Goal: Task Accomplishment & Management: Complete application form

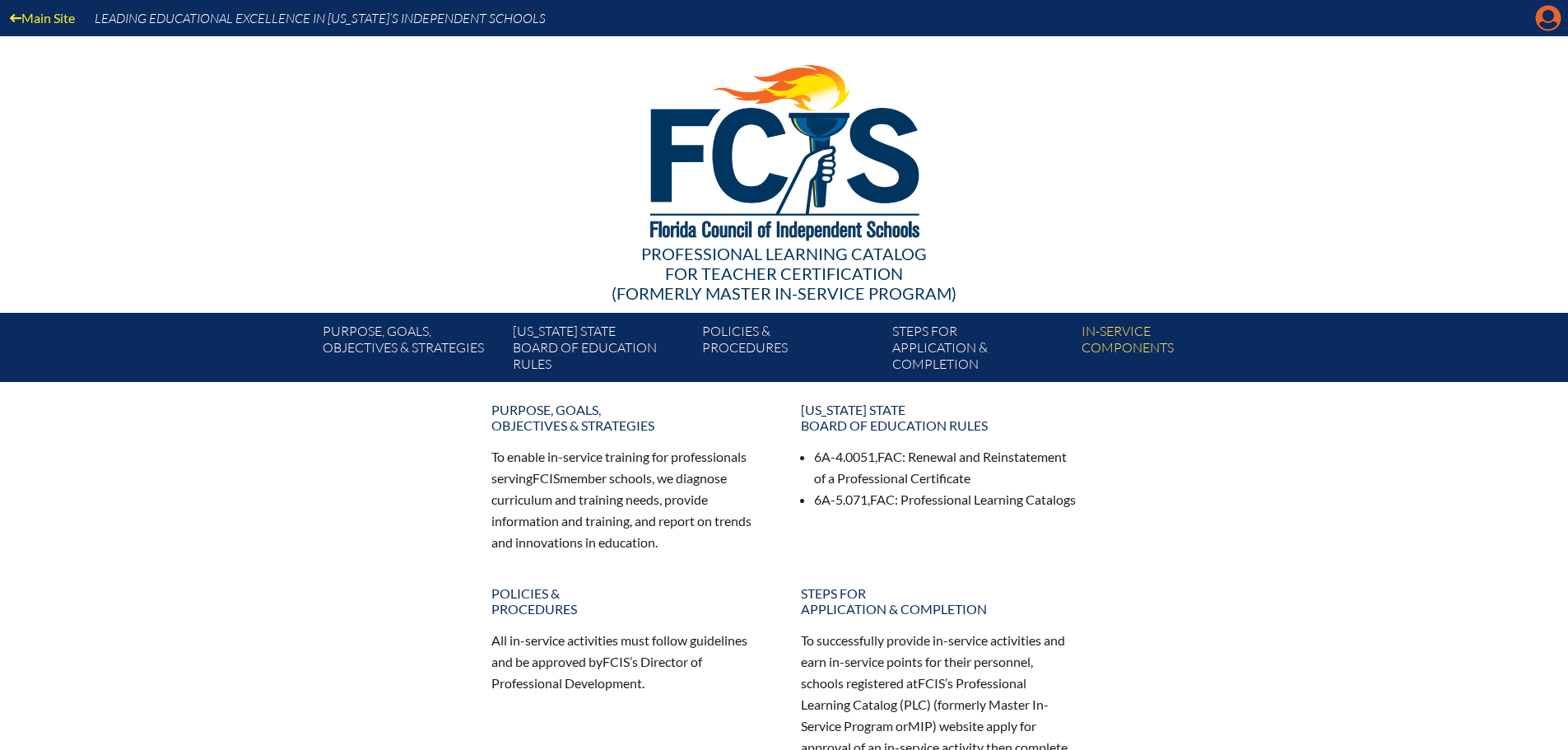
click at [1557, 18] on icon at bounding box center [1549, 18] width 26 height 26
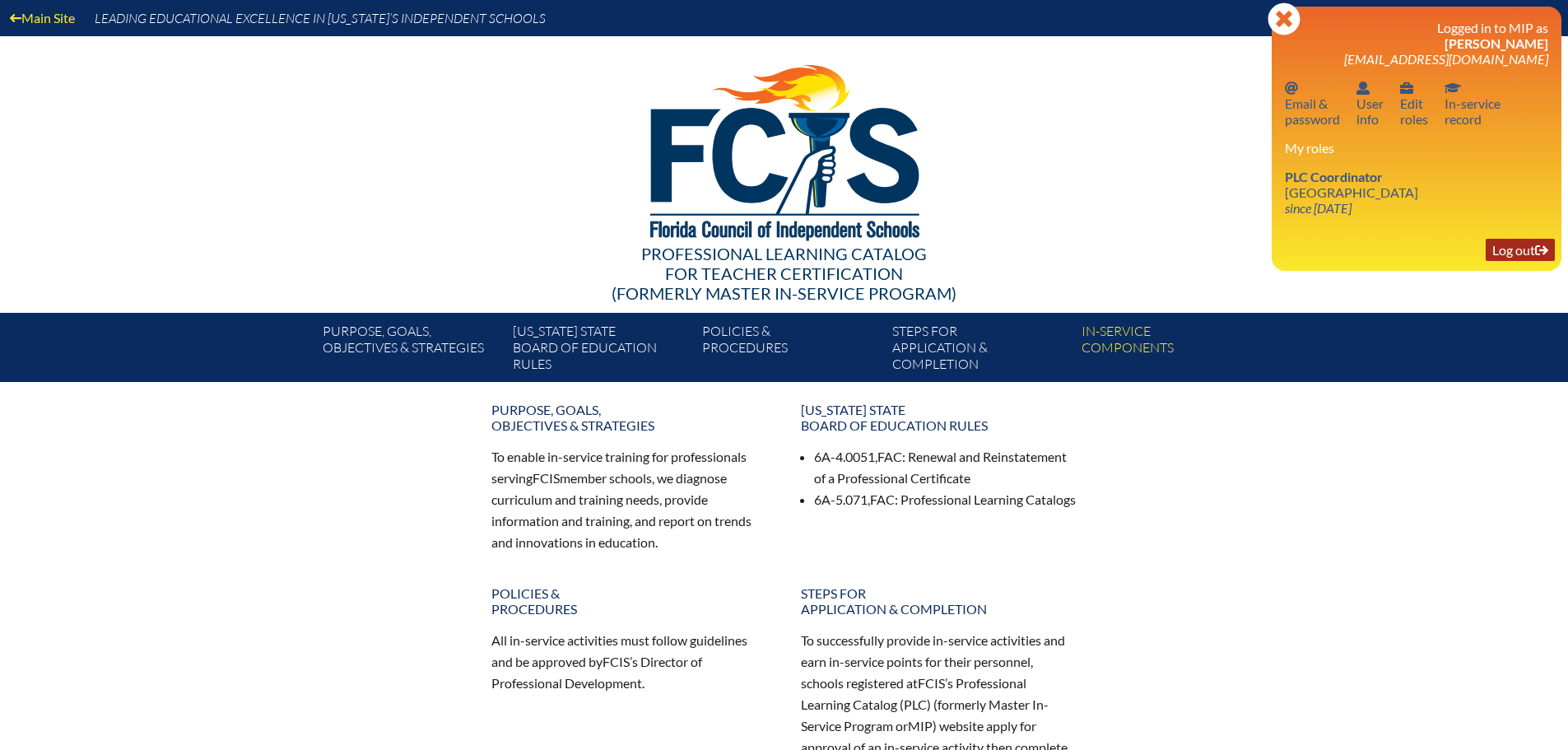
click at [1524, 249] on link "Log out Log out" at bounding box center [1520, 249] width 70 height 22
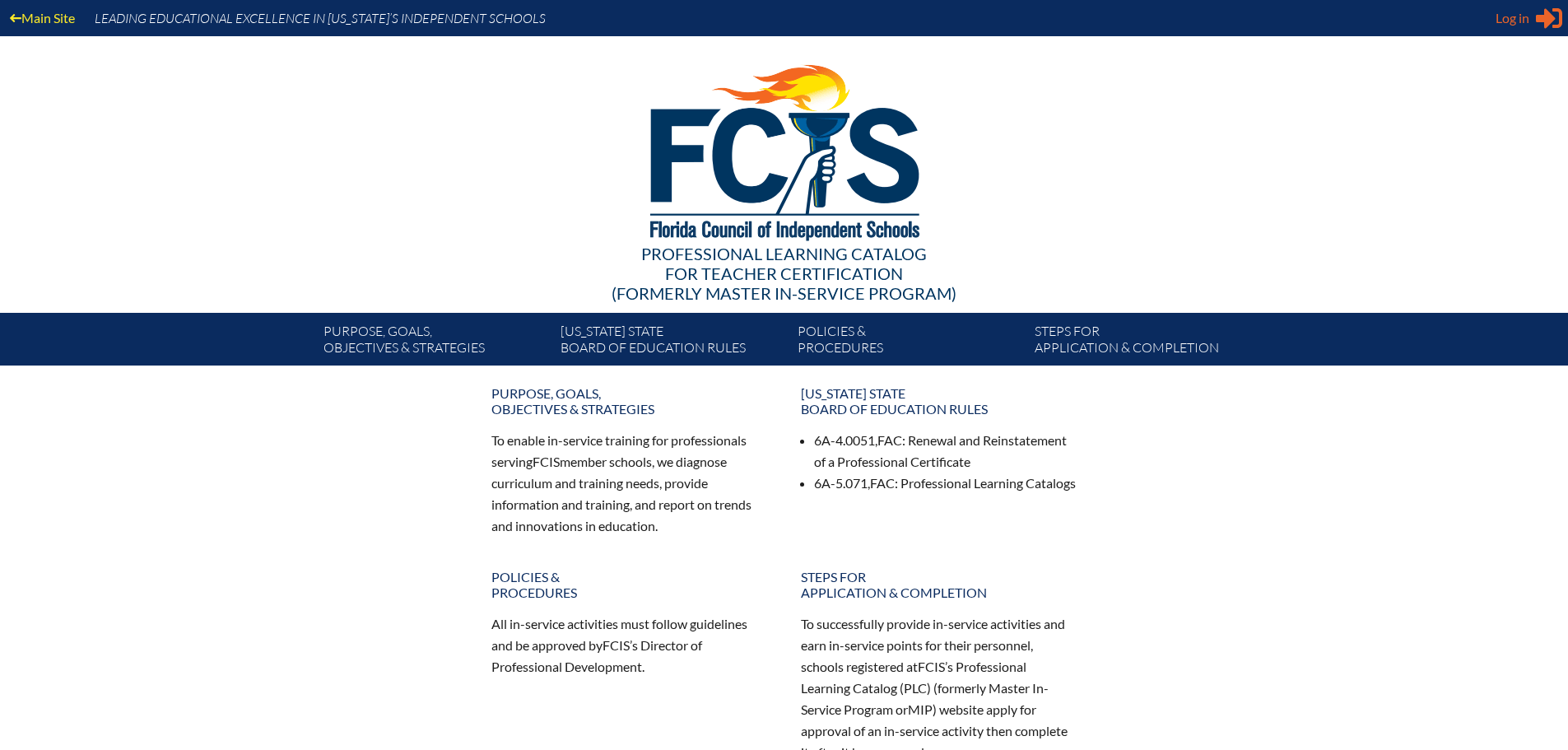
type input "[EMAIL_ADDRESS][DOMAIN_NAME]"
click at [1515, 5] on div "Log in Close Sign in or register" at bounding box center [1529, 18] width 67 height 26
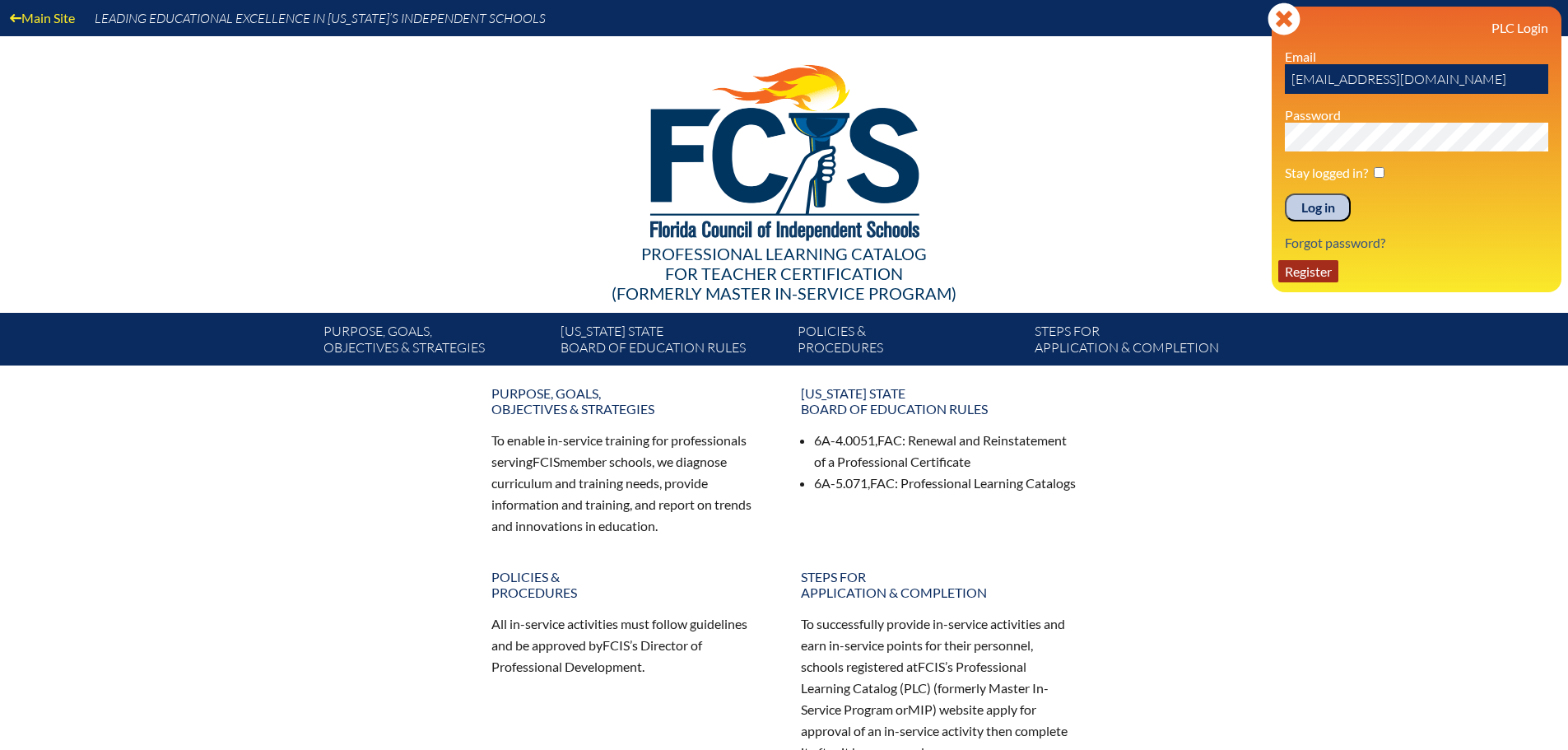
click at [1312, 272] on link "Register" at bounding box center [1308, 270] width 60 height 22
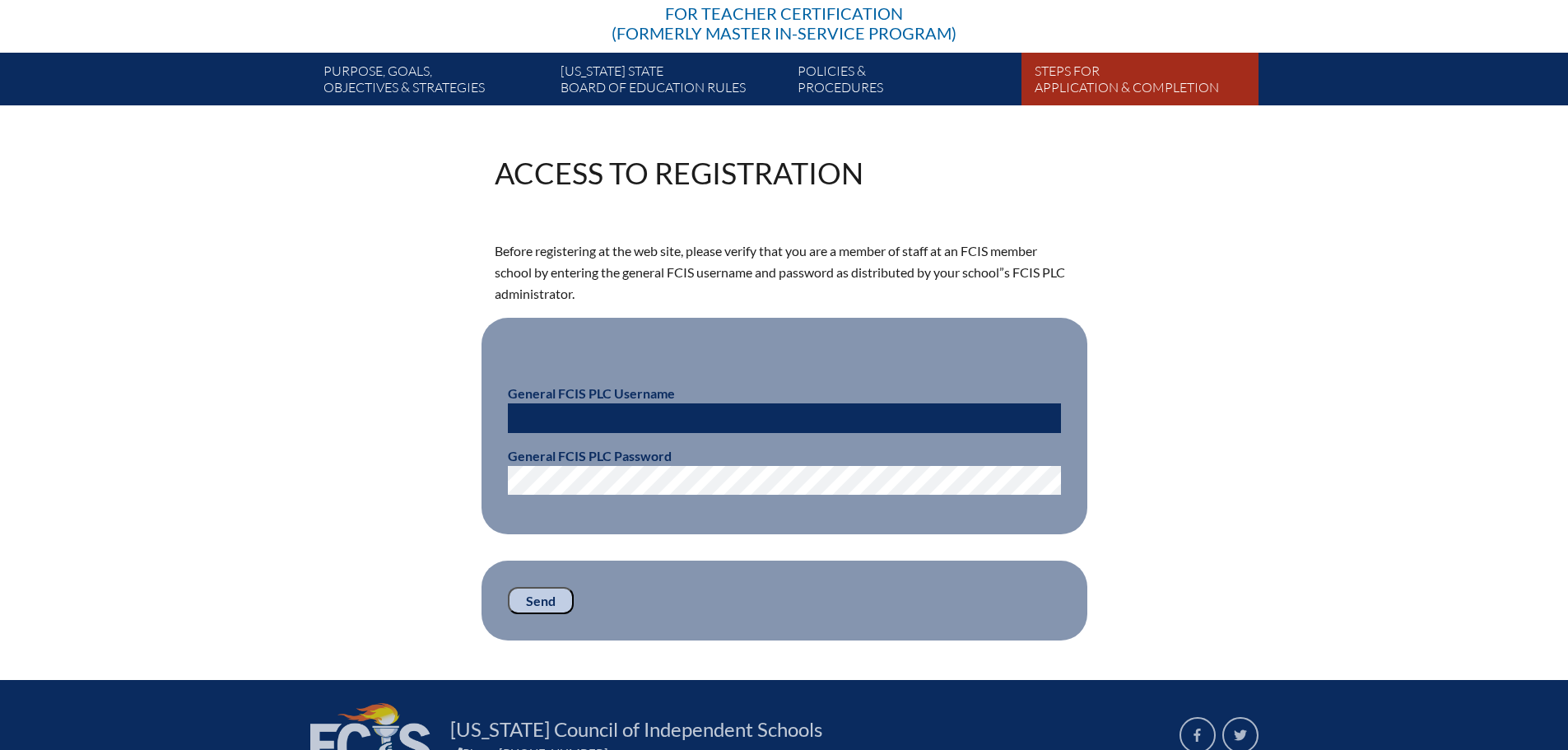
scroll to position [329, 0]
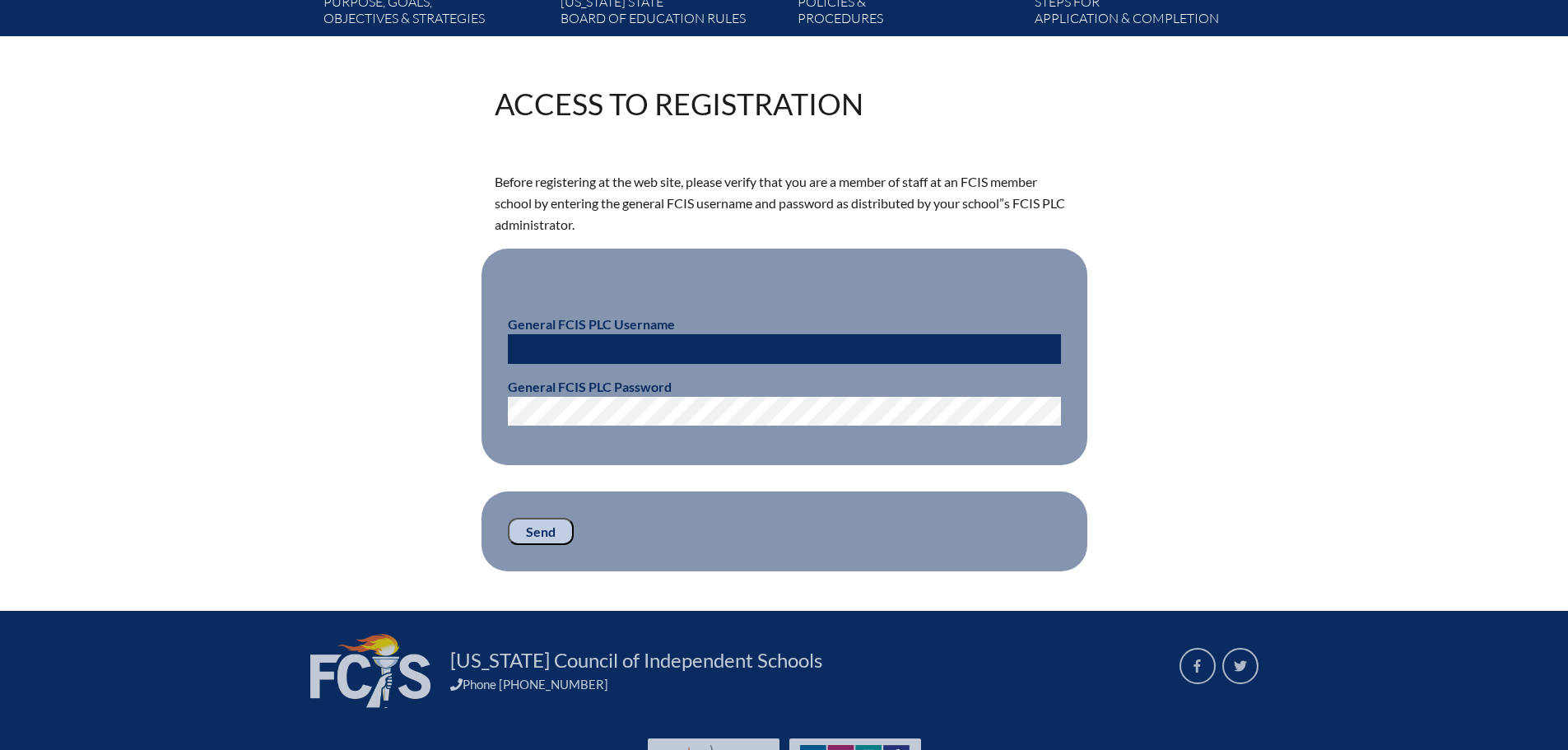
type input "[EMAIL_ADDRESS][DOMAIN_NAME]"
drag, startPoint x: 652, startPoint y: 344, endPoint x: 482, endPoint y: 348, distance: 170.0
click at [484, 349] on fieldset "General FCIS PLC Username kwward@genevaschool.org General FCIS PLC Password" at bounding box center [784, 357] width 606 height 217
type input "g"
type input "fcismember"
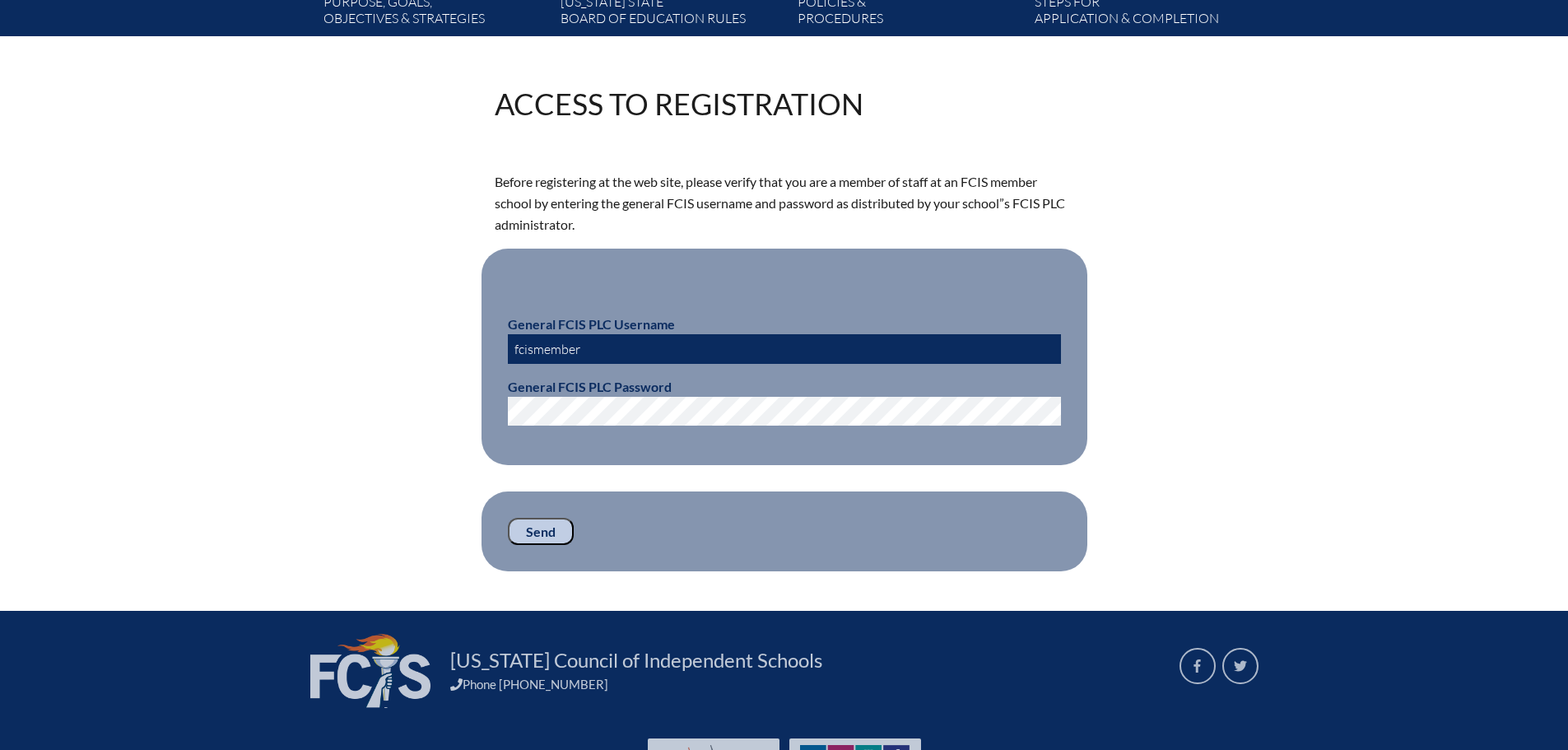
click at [482, 407] on fieldset "General FCIS PLC Username fcismember General FCIS PLC Password" at bounding box center [784, 357] width 606 height 217
click at [539, 522] on input "Send" at bounding box center [541, 532] width 66 height 28
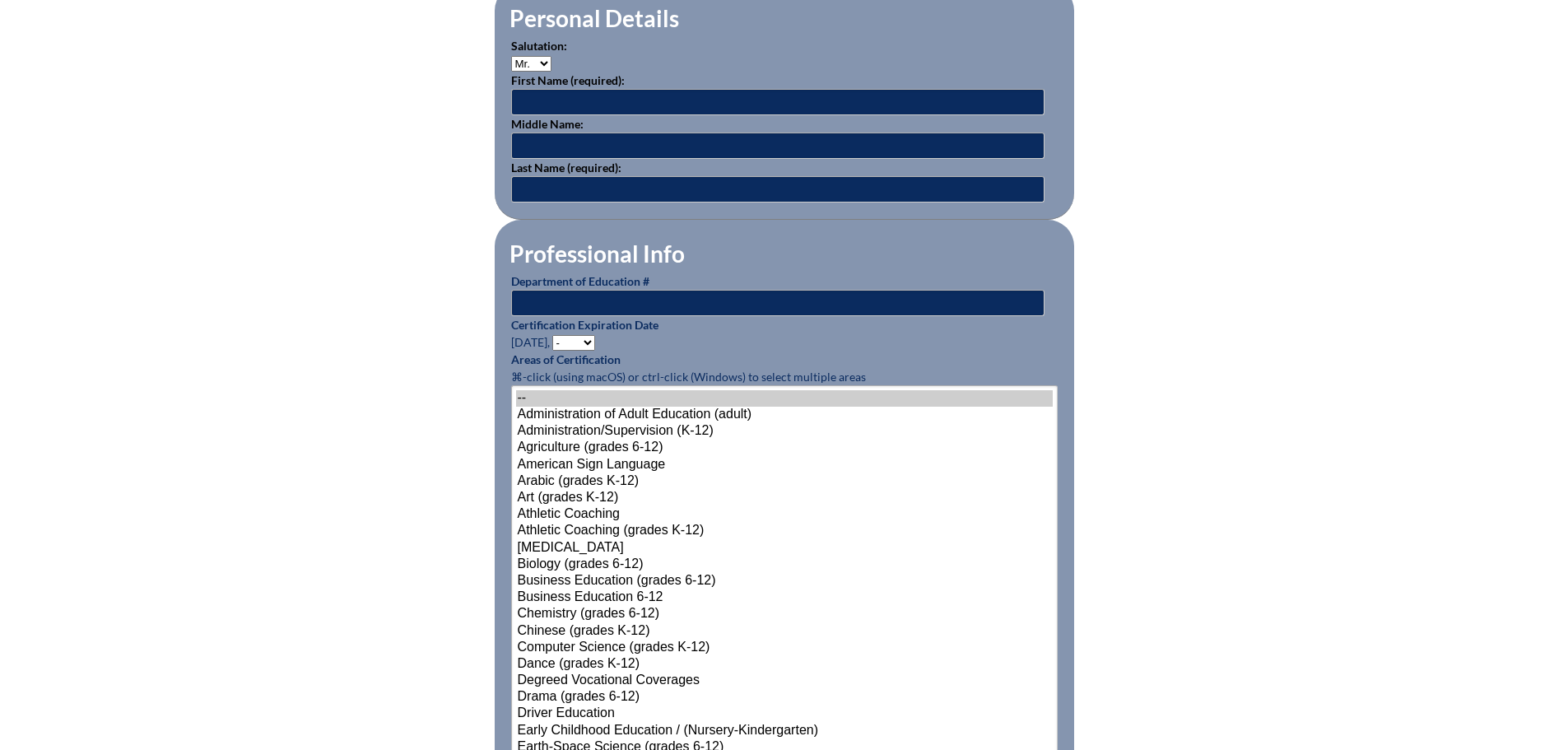
scroll to position [573, 0]
type input "[EMAIL_ADDRESS][DOMAIN_NAME]"
click at [615, 95] on input "text" at bounding box center [778, 101] width 534 height 26
type input "[PERSON_NAME]"
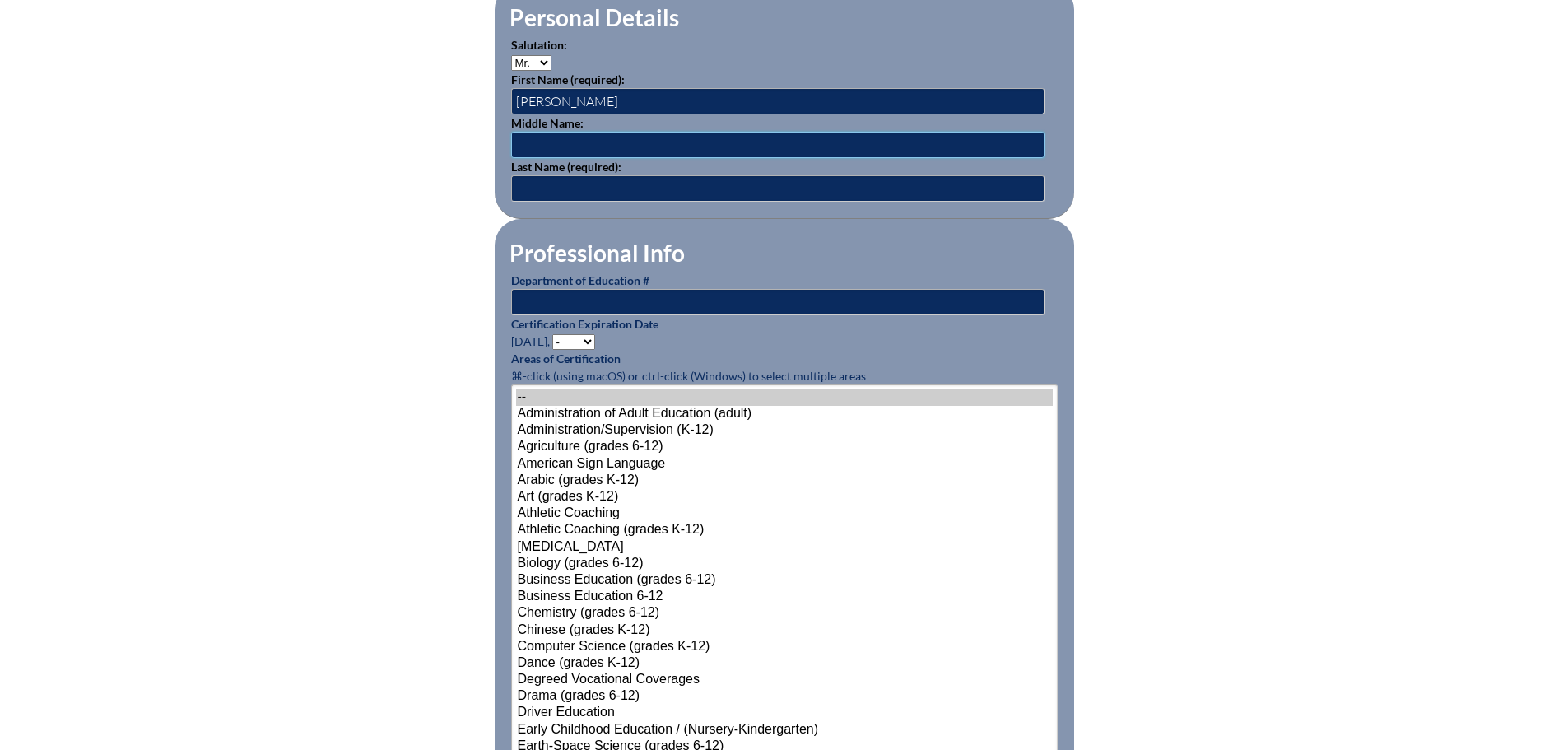
click at [526, 137] on input "text" at bounding box center [778, 145] width 534 height 26
type input "M"
click at [540, 175] on input "text" at bounding box center [778, 188] width 534 height 26
type input "Baske"
click at [559, 289] on input "text" at bounding box center [778, 302] width 534 height 26
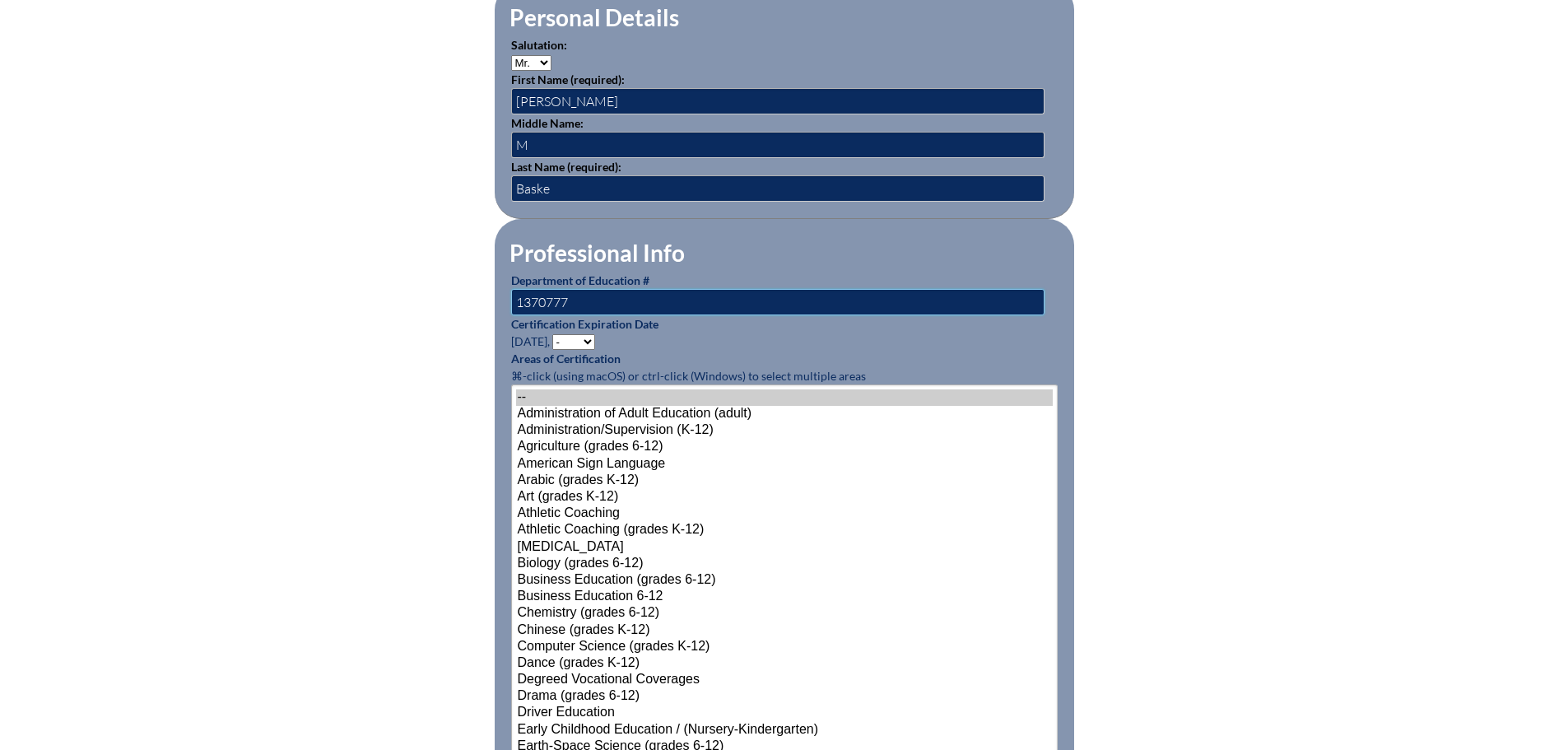
type input "1370777"
click at [581, 335] on select "- 2031 2030 2029 2028 2027 2026 2025 2024 2023 2022 2021 2020 2019 2018 2017 20…" at bounding box center [573, 342] width 43 height 16
select select "2028"
click at [555, 335] on select "- 2031 2030 2029 2028 2027 2026 2025 2024 2023 2022 2021 2020 2019 2018 2017 20…" at bounding box center [573, 342] width 43 height 16
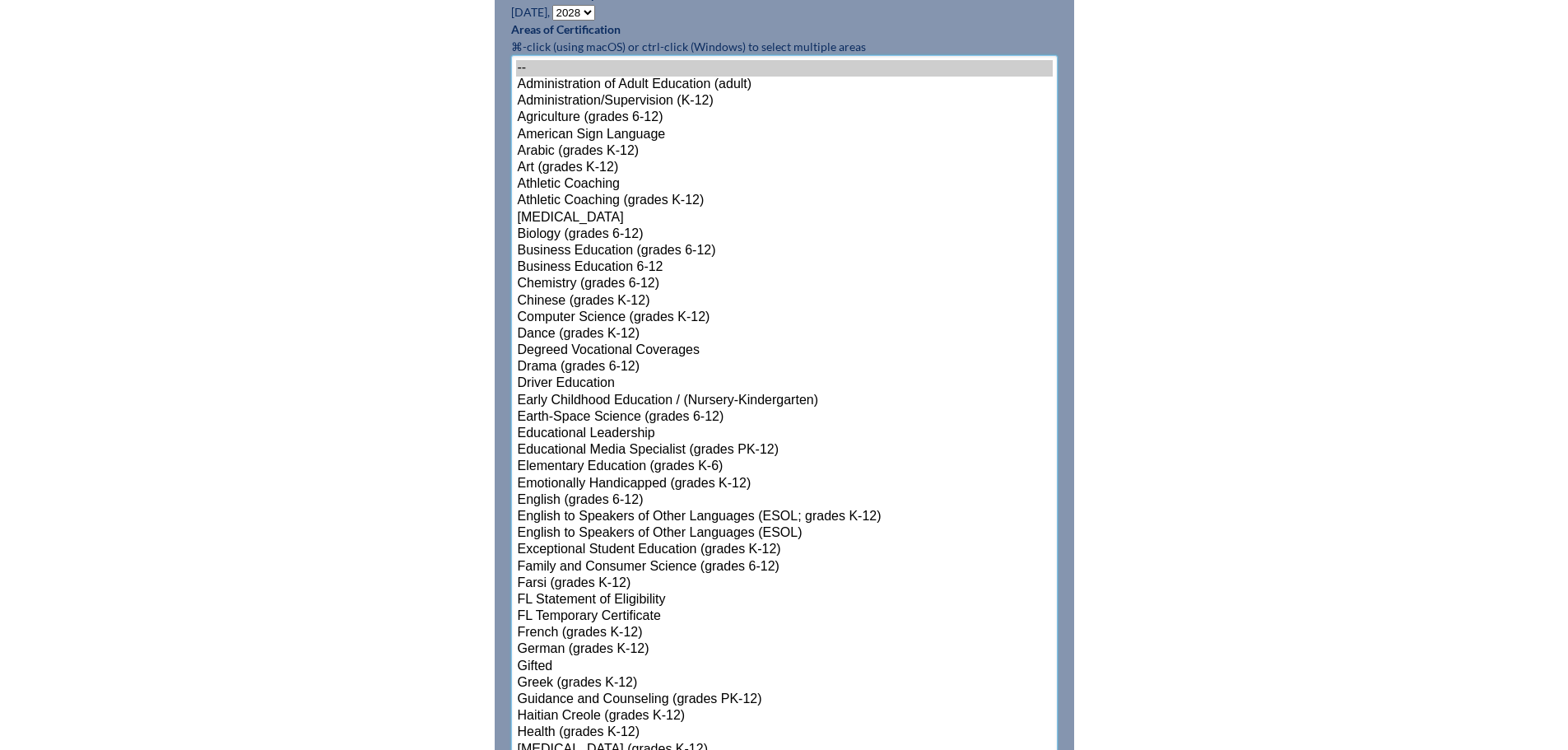
scroll to position [952, 0]
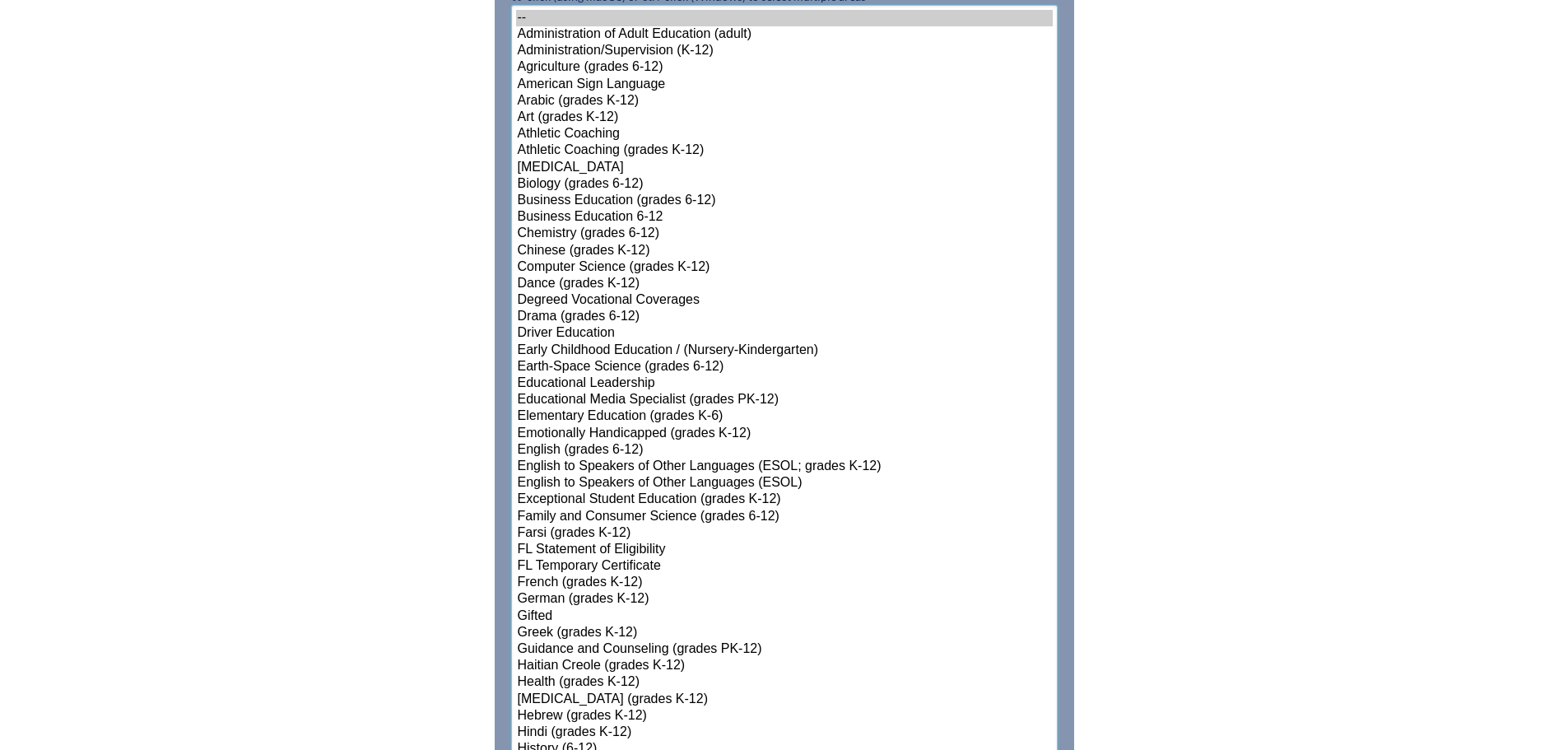
click at [622, 462] on select"]"] "-- Administration of Adult Education (adult) Administration/Supervision (K-12) …" at bounding box center [784, 700] width 547 height 1389
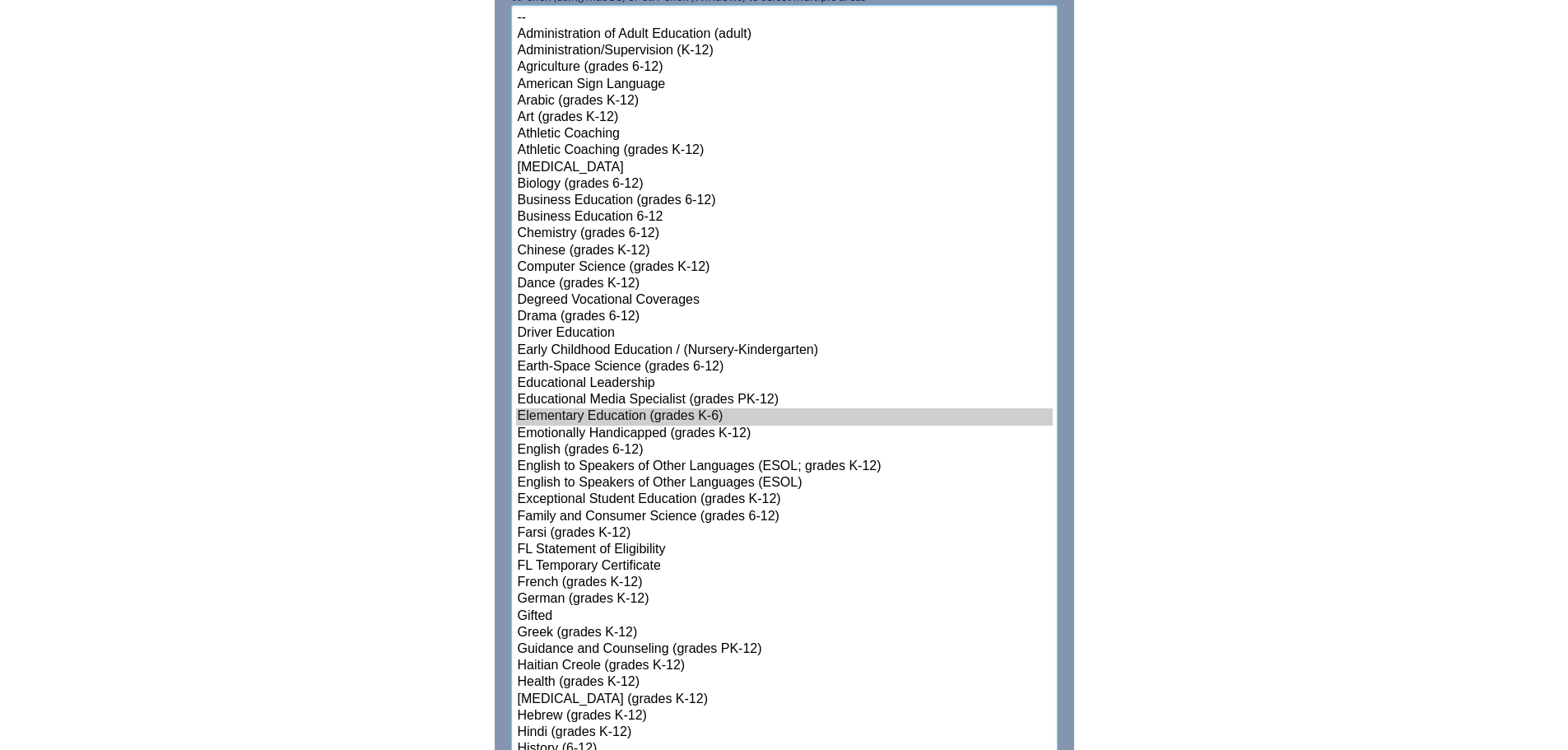
select select"]"] "15131"
click at [625, 409] on option "Elementary Education (grades K-6)" at bounding box center [784, 416] width 537 height 17
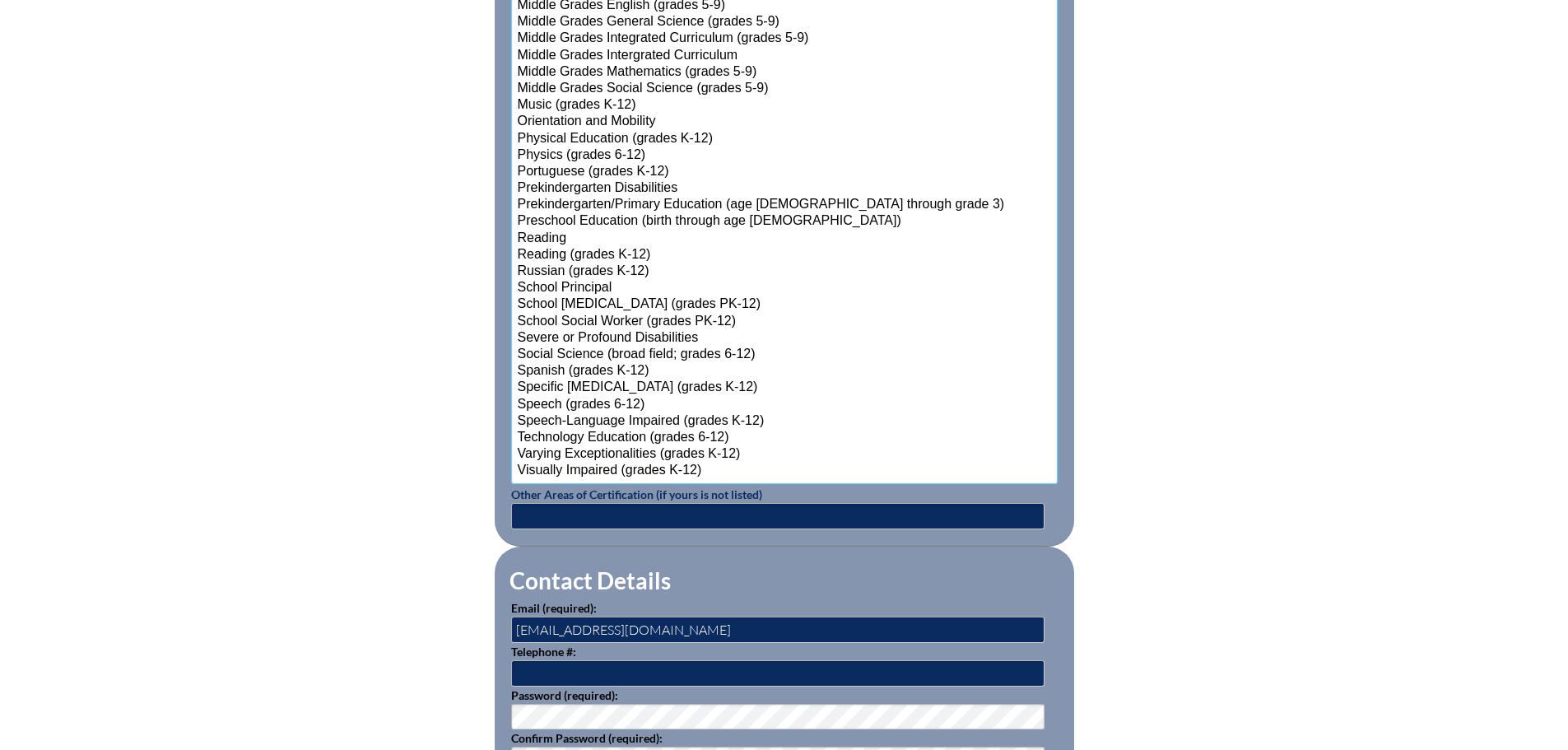
scroll to position [1940, 0]
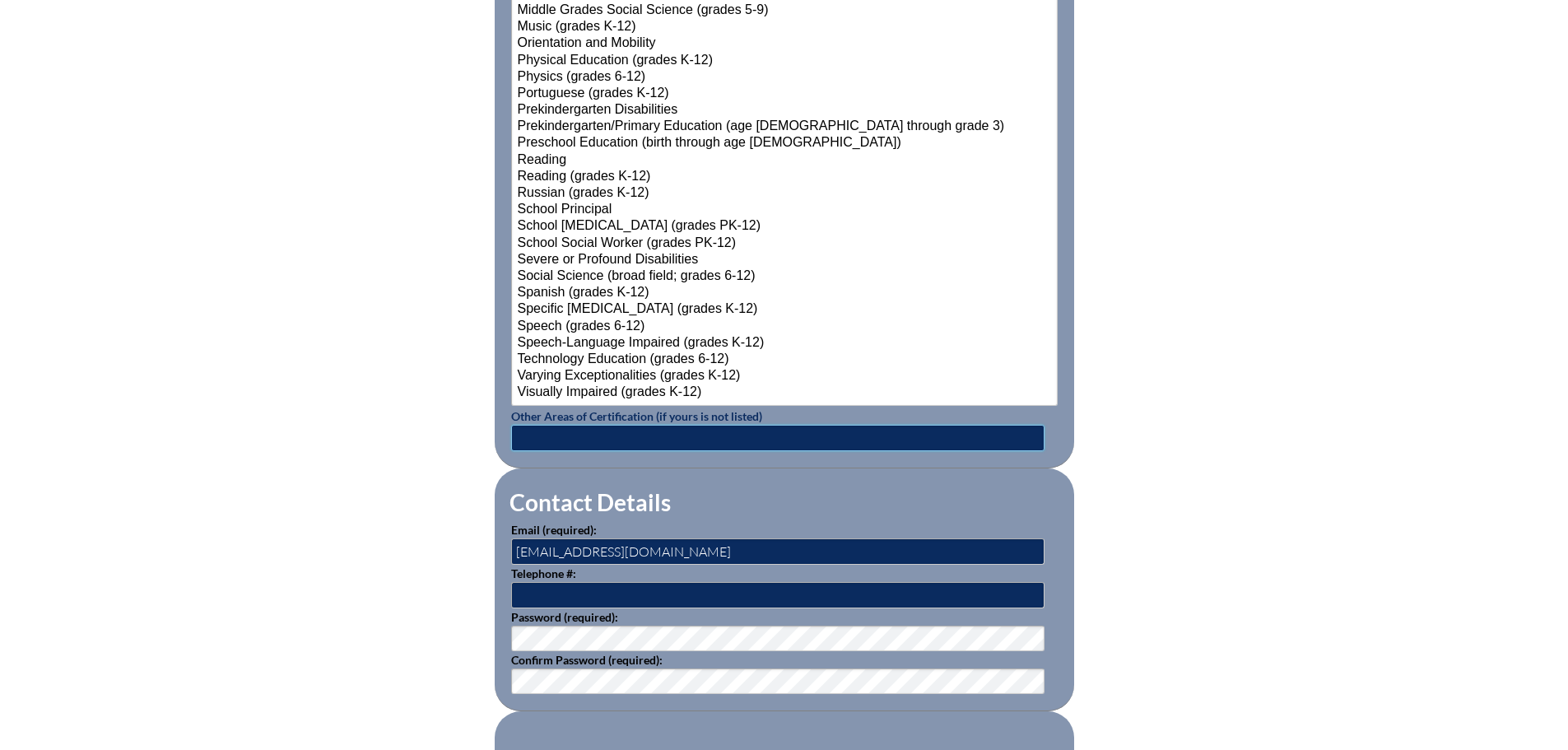
click at [539, 431] on input "text" at bounding box center [778, 438] width 534 height 26
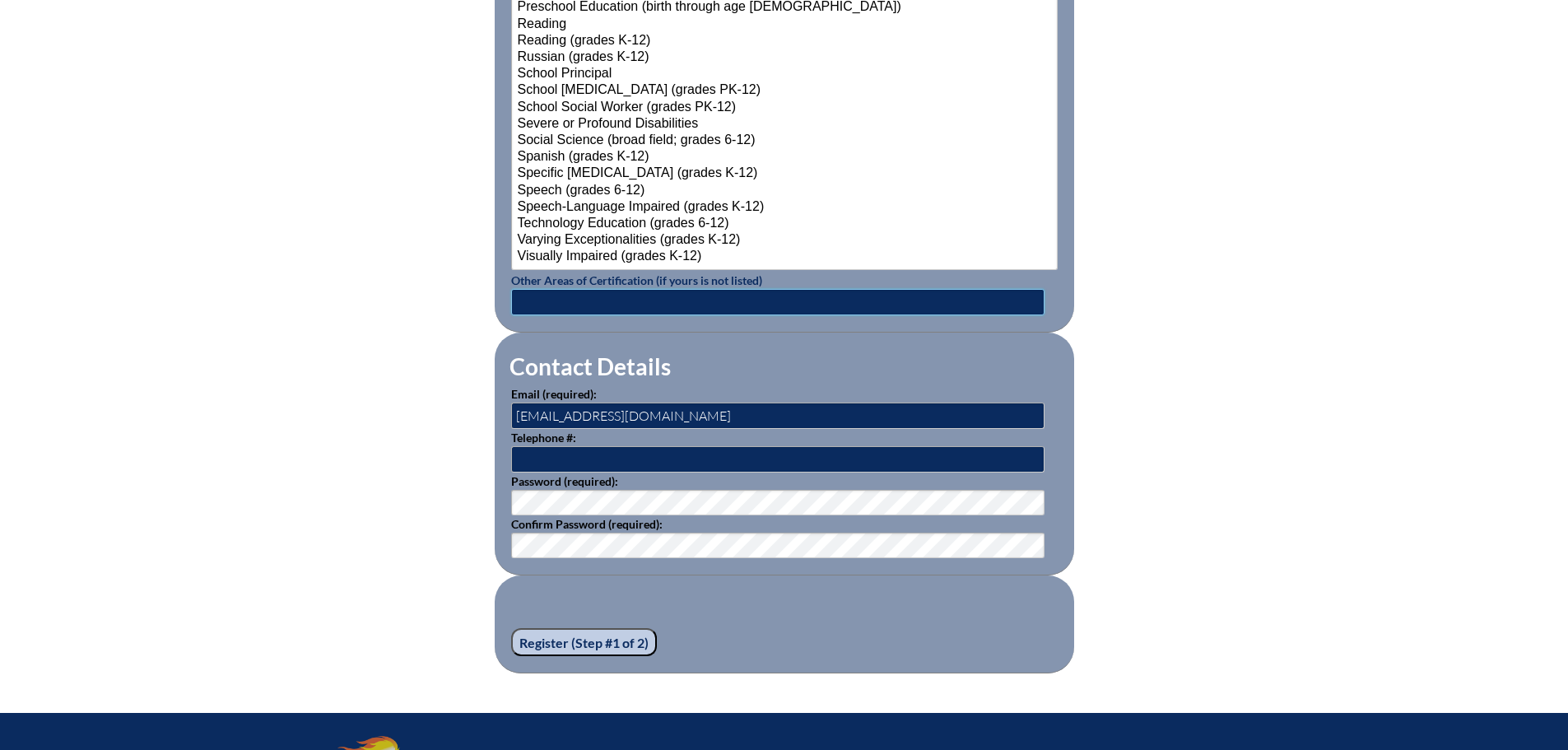
scroll to position [2105, 0]
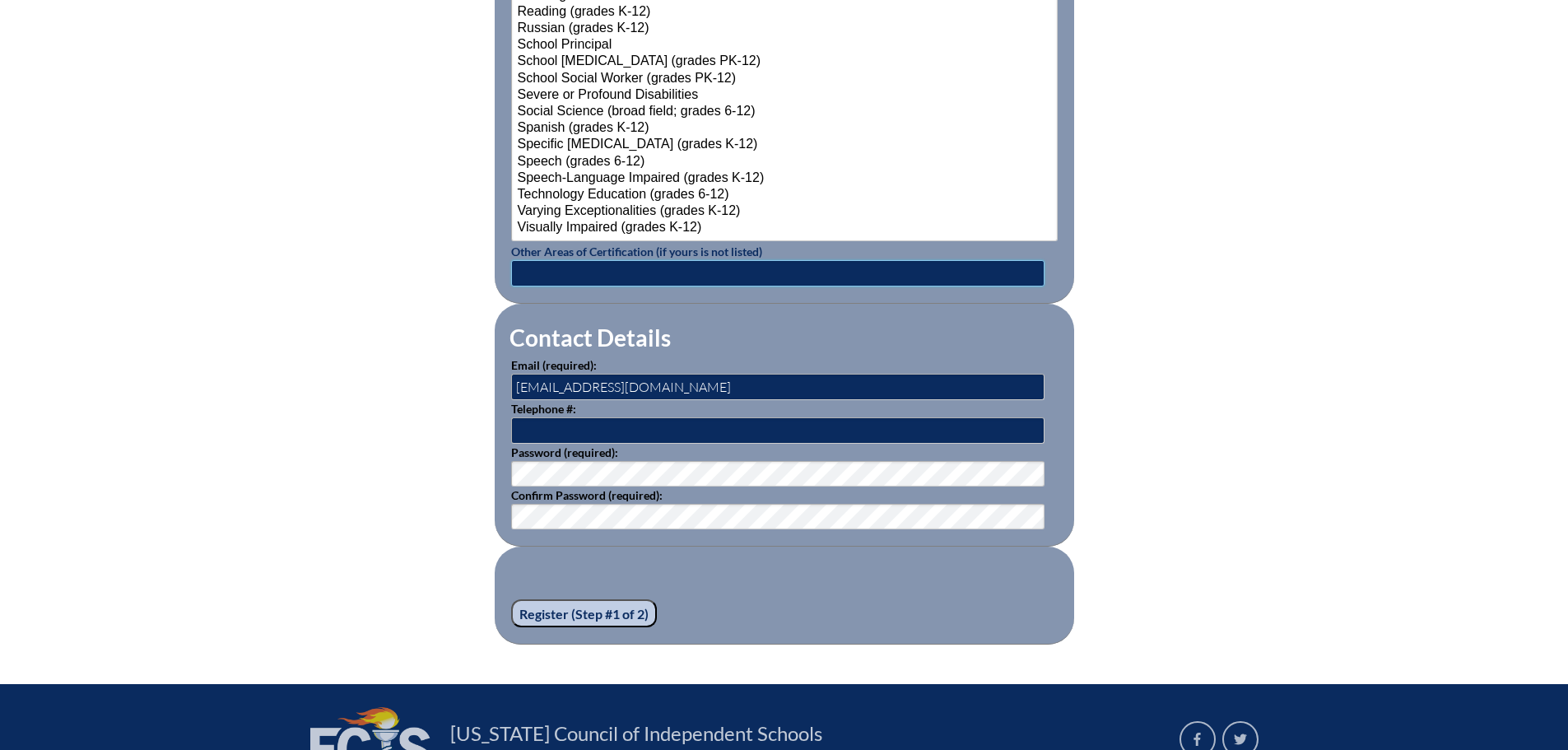
click at [545, 270] on input "text" at bounding box center [778, 273] width 534 height 26
type input "Reading Endorsement and English for Speakers of Other Languages Endorsement"
drag, startPoint x: 677, startPoint y: 378, endPoint x: 512, endPoint y: 384, distance: 165.1
click at [512, 384] on input "[EMAIL_ADDRESS][DOMAIN_NAME]" at bounding box center [778, 387] width 534 height 26
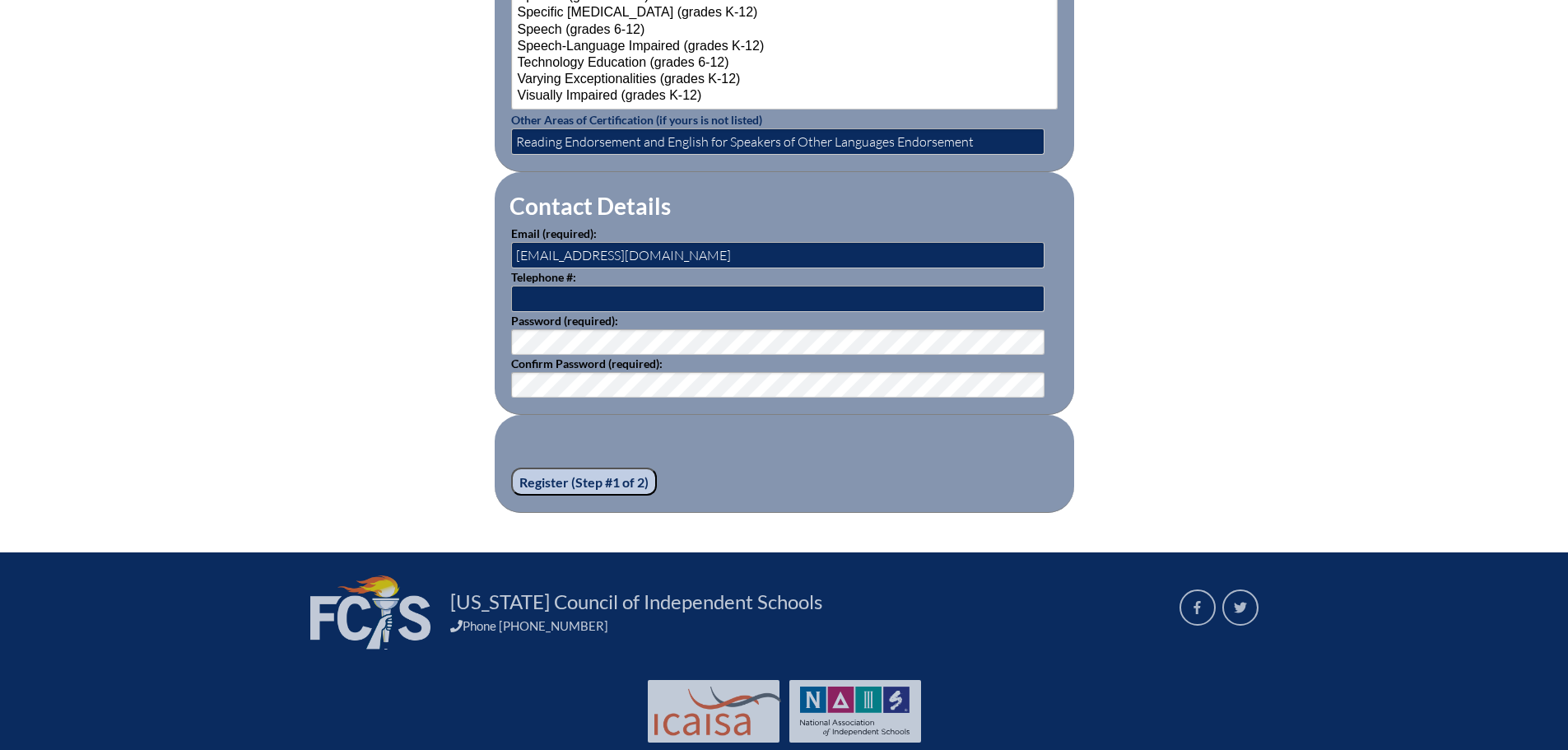
scroll to position [2269, 0]
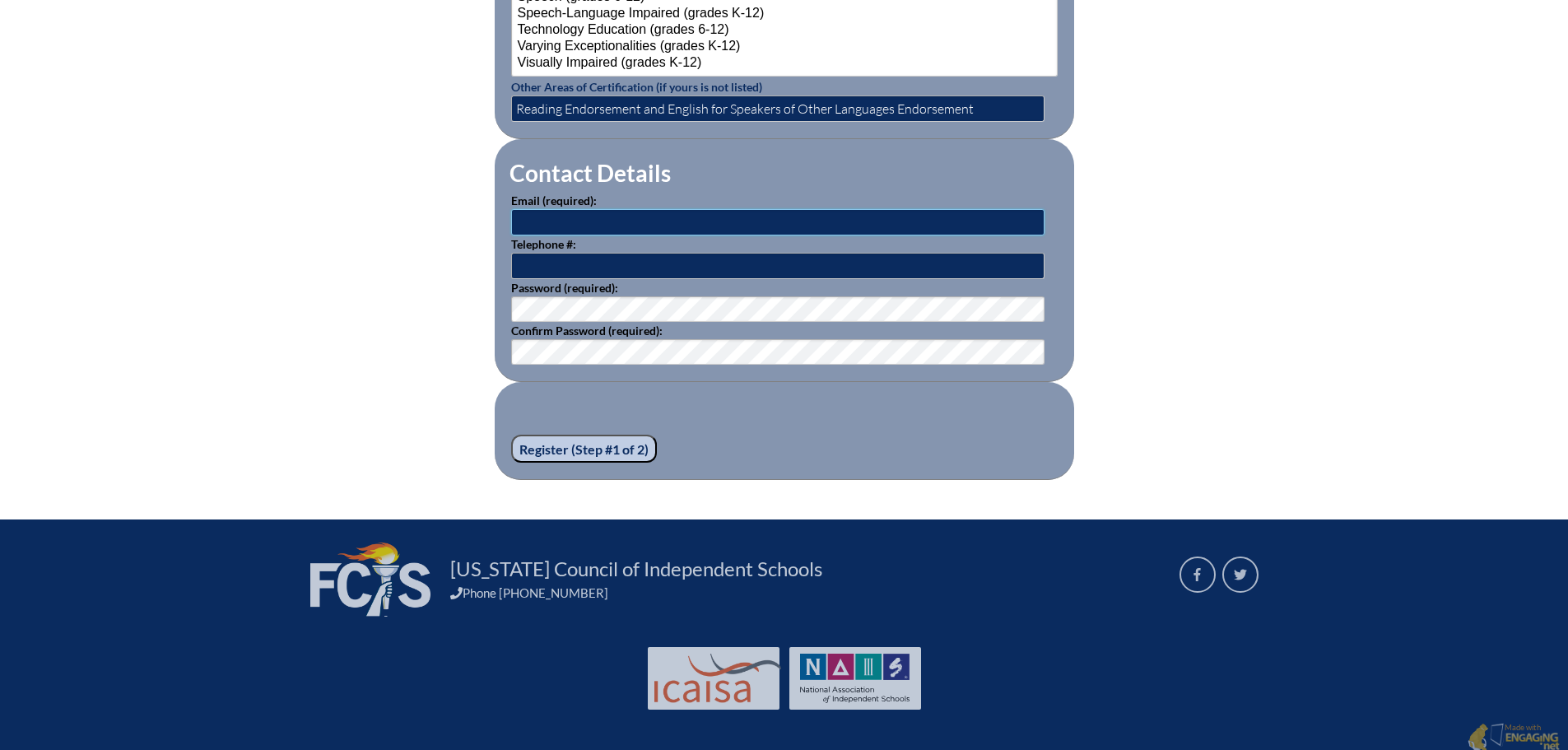
paste input "[EMAIL_ADDRESS][DOMAIN_NAME]"
type input "[EMAIL_ADDRESS][DOMAIN_NAME]"
click at [526, 260] on input "text" at bounding box center [778, 266] width 534 height 26
type input "3214220250"
